Goal: Check status: Check status

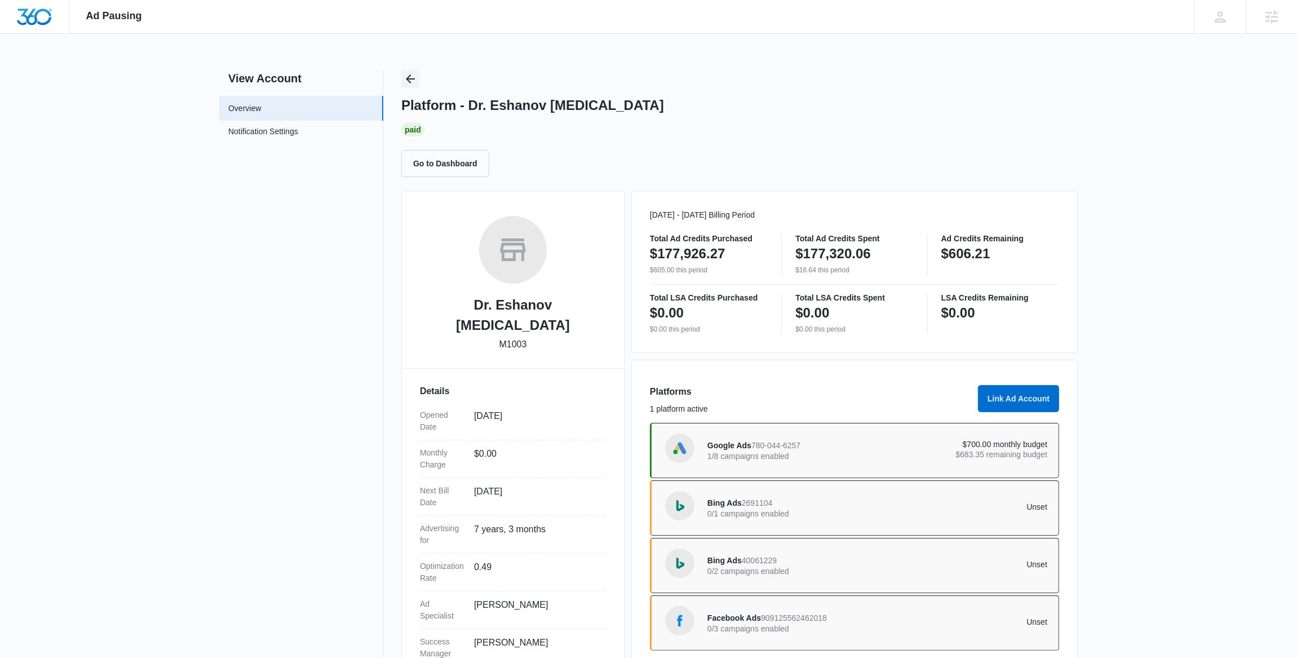
click at [412, 76] on icon "Back" at bounding box center [410, 79] width 14 height 14
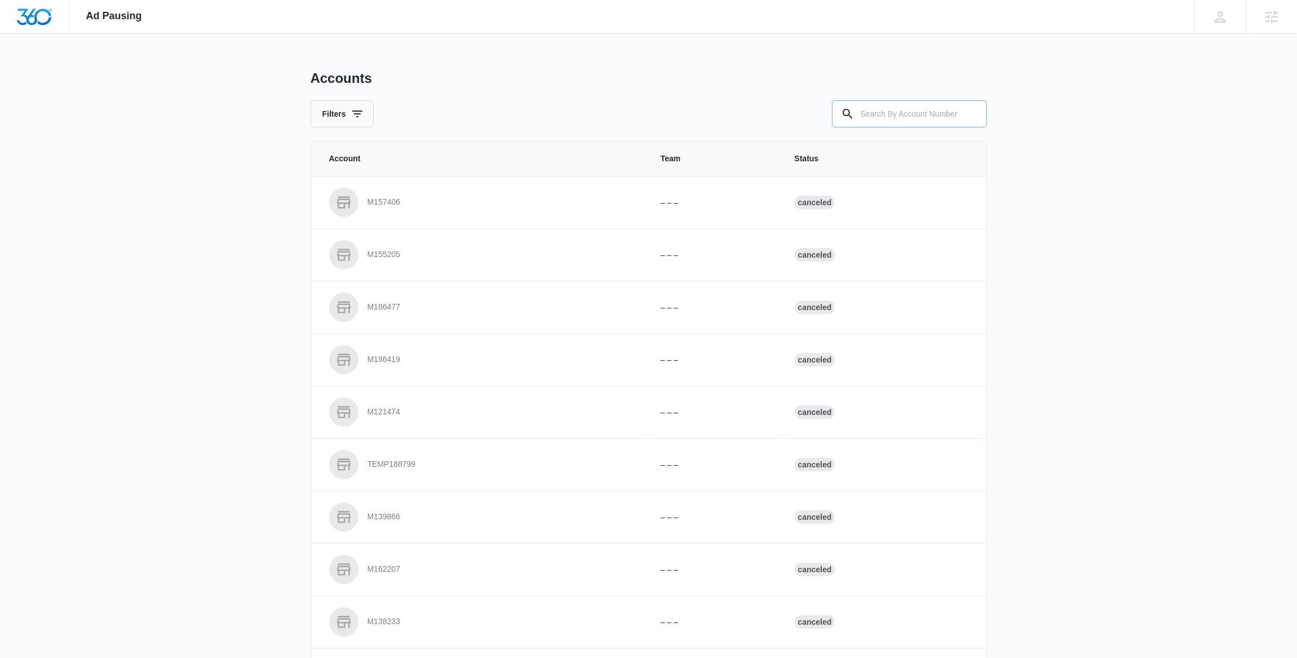
click at [908, 121] on input "text" at bounding box center [909, 113] width 155 height 27
paste input "M33004"
type input "M33004"
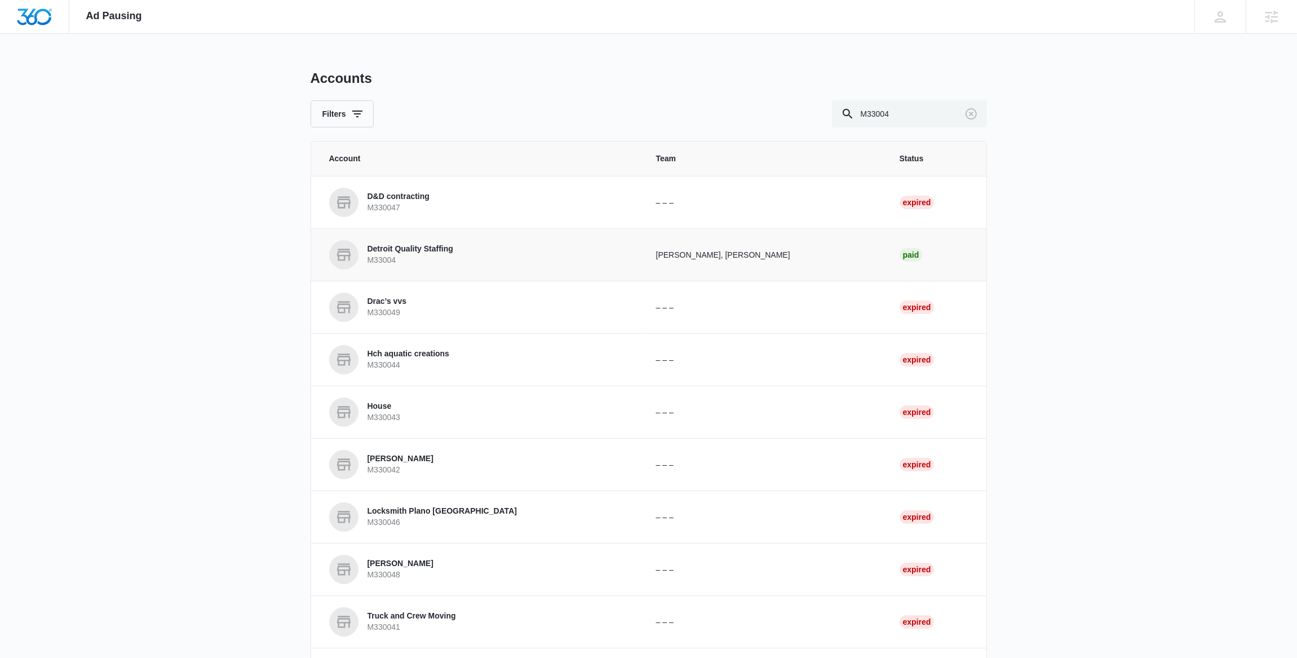
click at [438, 259] on p "M33004" at bounding box center [410, 260] width 86 height 11
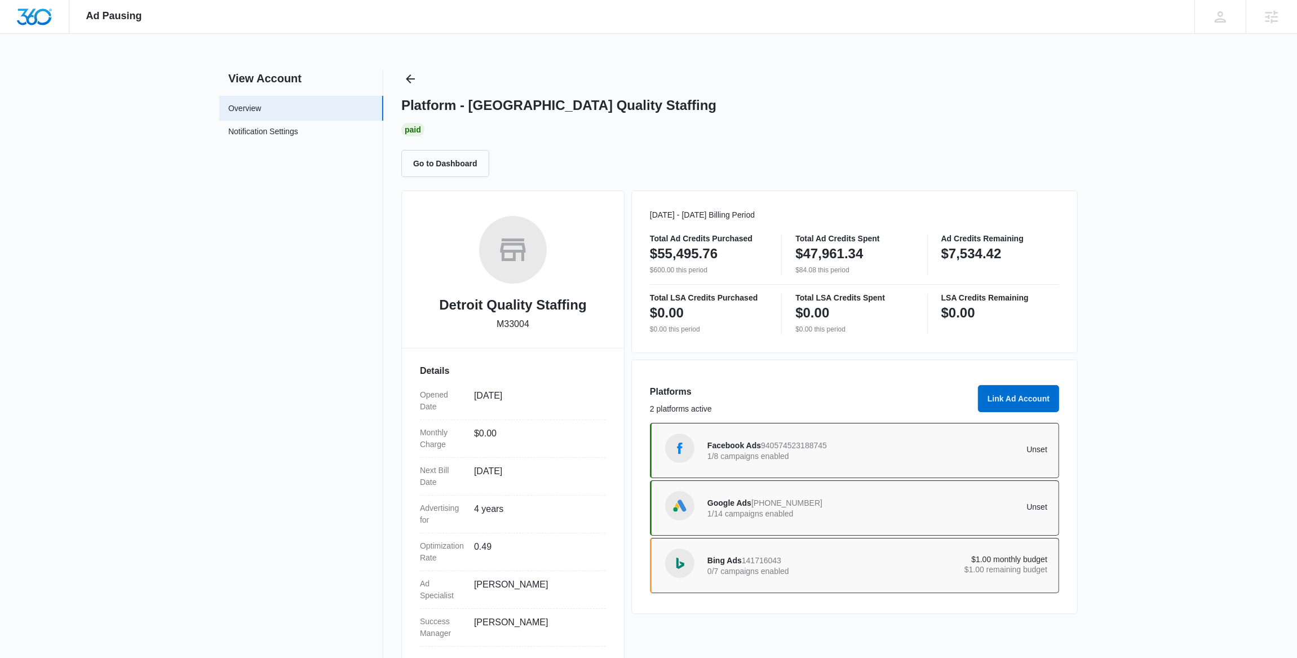
click at [394, 82] on div "View Account Overview Notification Settings 0 Platform - [GEOGRAPHIC_DATA] Qual…" at bounding box center [648, 367] width 858 height 595
click at [407, 81] on icon "Back" at bounding box center [410, 79] width 14 height 14
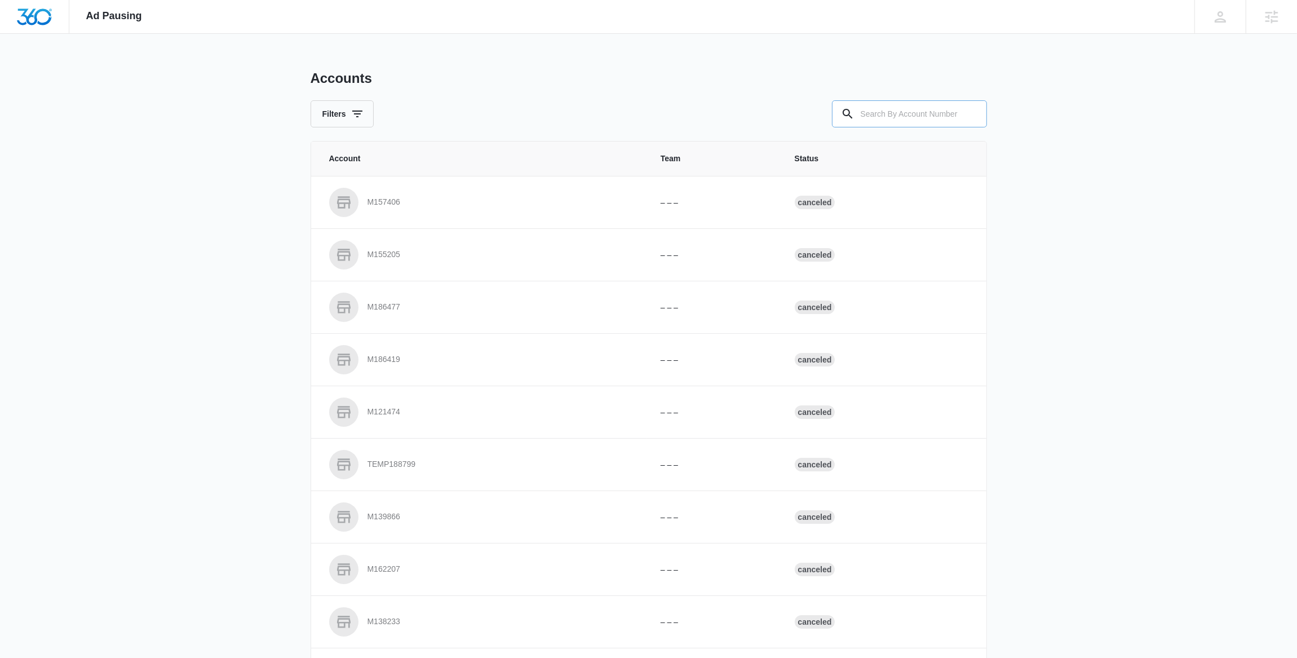
click at [908, 110] on input "text" at bounding box center [909, 113] width 155 height 27
paste input "m320599"
type input "m320599"
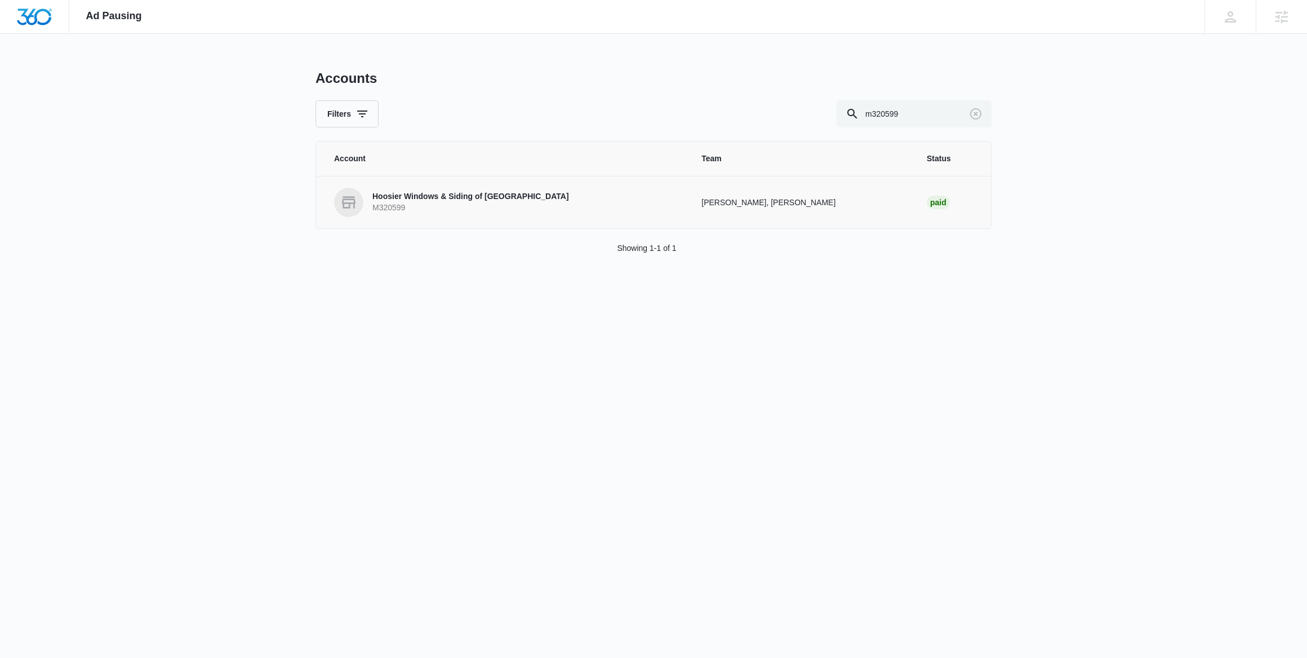
click at [439, 209] on p "M320599" at bounding box center [470, 207] width 197 height 11
